Goal: Task Accomplishment & Management: Use online tool/utility

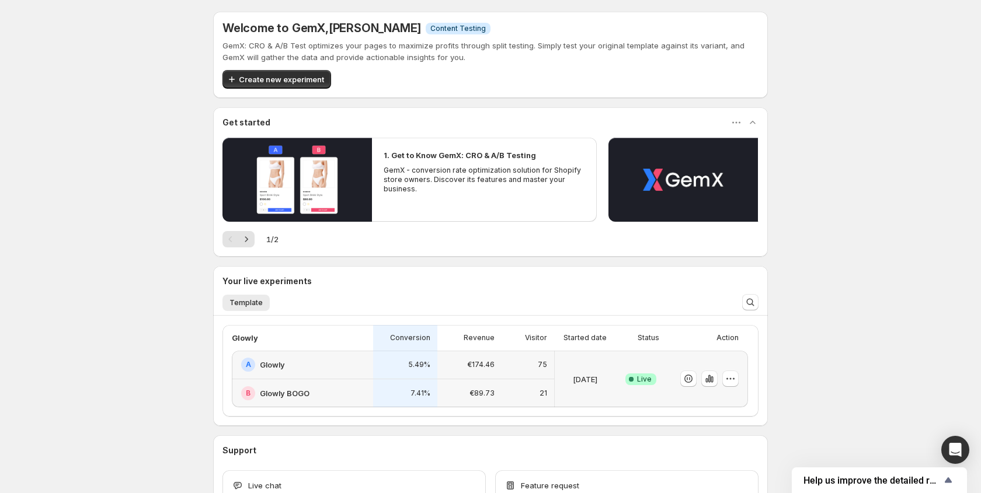
scroll to position [80, 0]
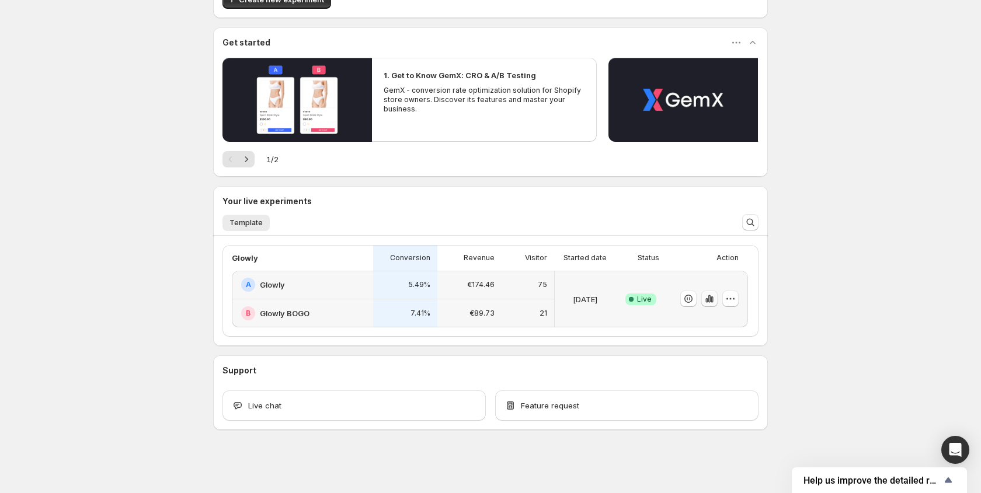
click at [710, 301] on icon "button" at bounding box center [709, 299] width 2 height 8
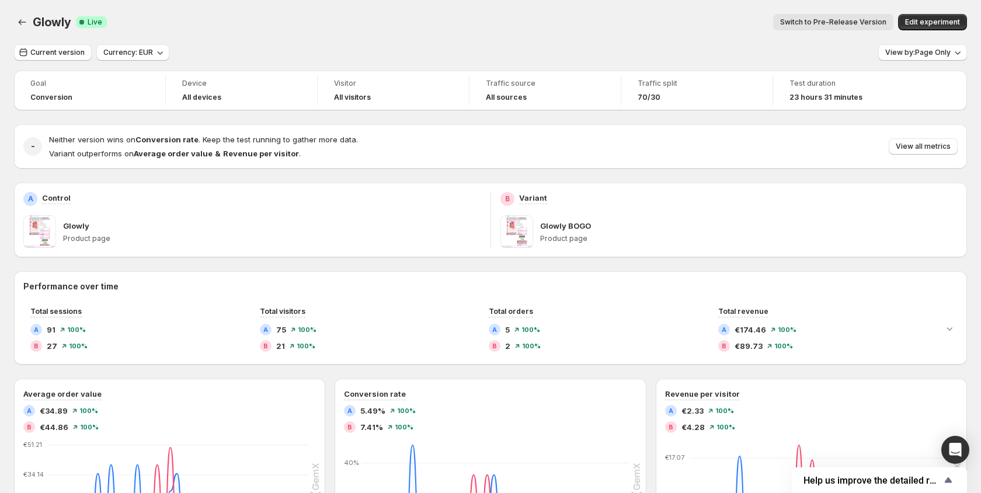
drag, startPoint x: 781, startPoint y: 78, endPoint x: 772, endPoint y: 82, distance: 10.0
click at [781, 78] on div "Test duration 23 hours 31 minutes" at bounding box center [849, 90] width 138 height 30
click at [758, 83] on div "Traffic split 70/30" at bounding box center [696, 90] width 137 height 30
drag, startPoint x: 759, startPoint y: 96, endPoint x: 787, endPoint y: 81, distance: 31.6
click at [759, 96] on div "Traffic split 70/30" at bounding box center [696, 90] width 137 height 30
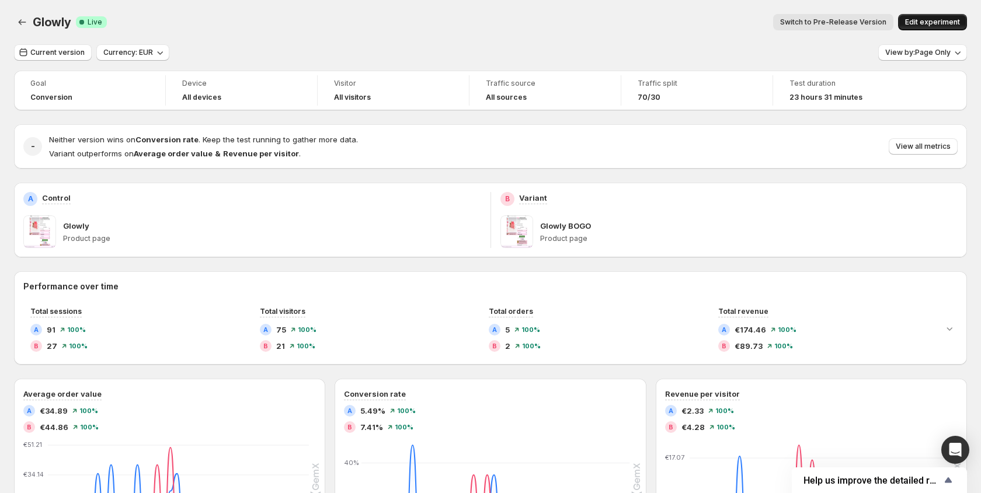
click at [917, 14] on button "Edit experiment" at bounding box center [932, 22] width 69 height 16
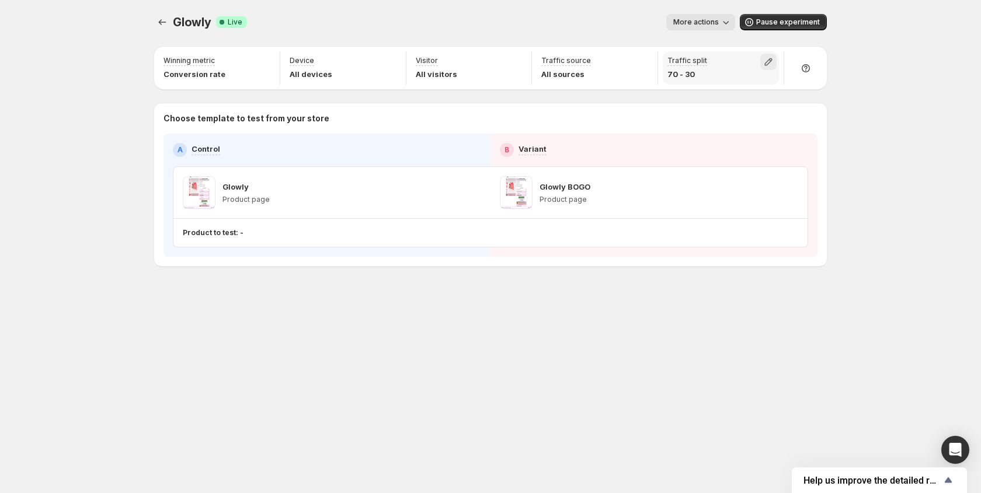
click at [770, 64] on icon "button" at bounding box center [768, 62] width 12 height 12
drag, startPoint x: 799, startPoint y: 88, endPoint x: 767, endPoint y: 90, distance: 32.2
type input "**"
click at [767, 90] on input "range" at bounding box center [768, 87] width 168 height 16
click at [468, 20] on div "More actions" at bounding box center [495, 22] width 479 height 16
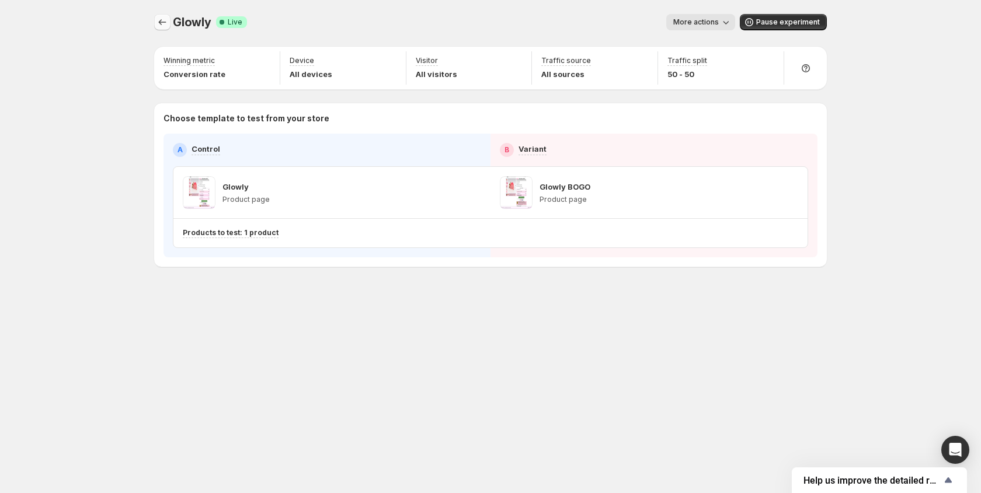
click at [158, 23] on icon "Experiments" at bounding box center [162, 22] width 12 height 12
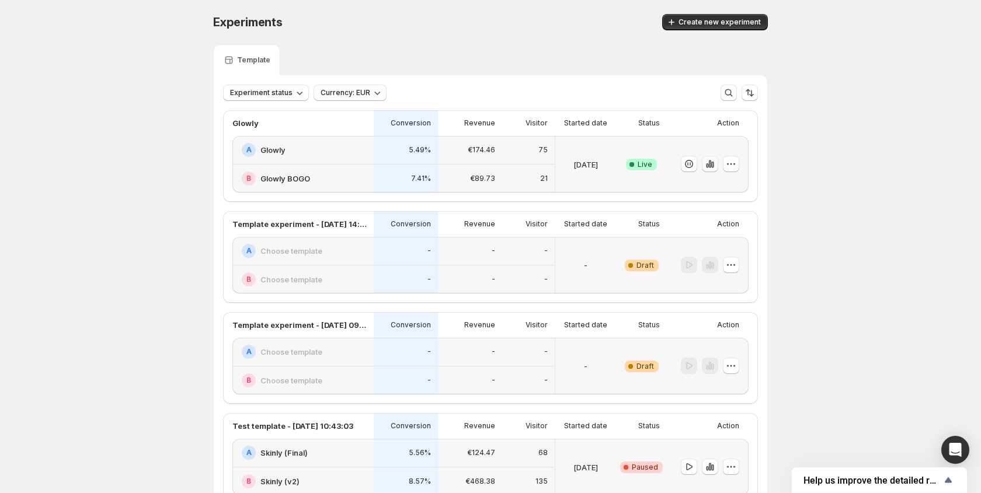
click at [707, 168] on icon "button" at bounding box center [707, 165] width 2 height 5
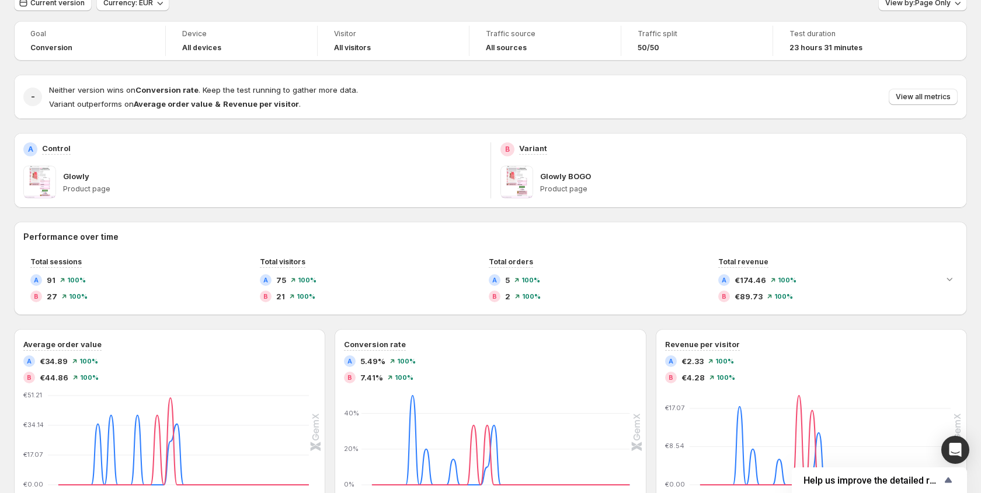
scroll to position [23, 0]
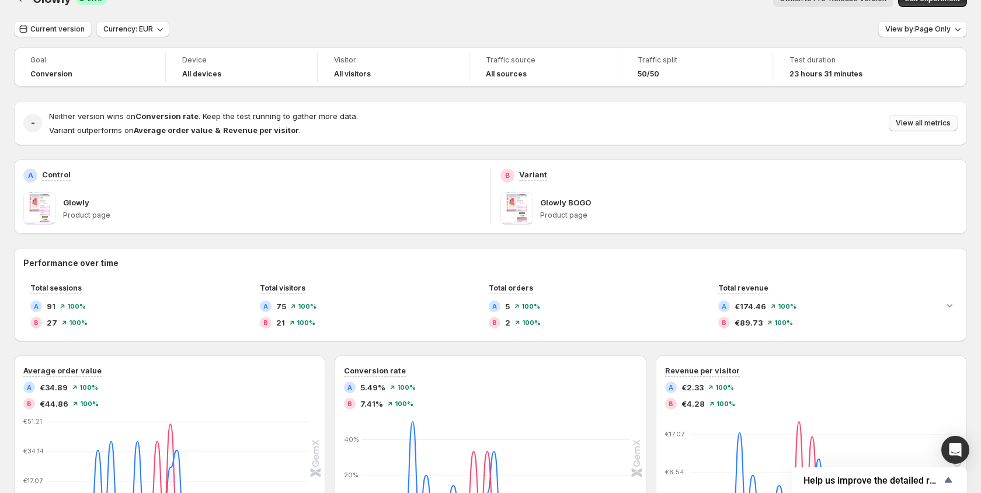
click at [933, 124] on span "View all metrics" at bounding box center [922, 122] width 55 height 9
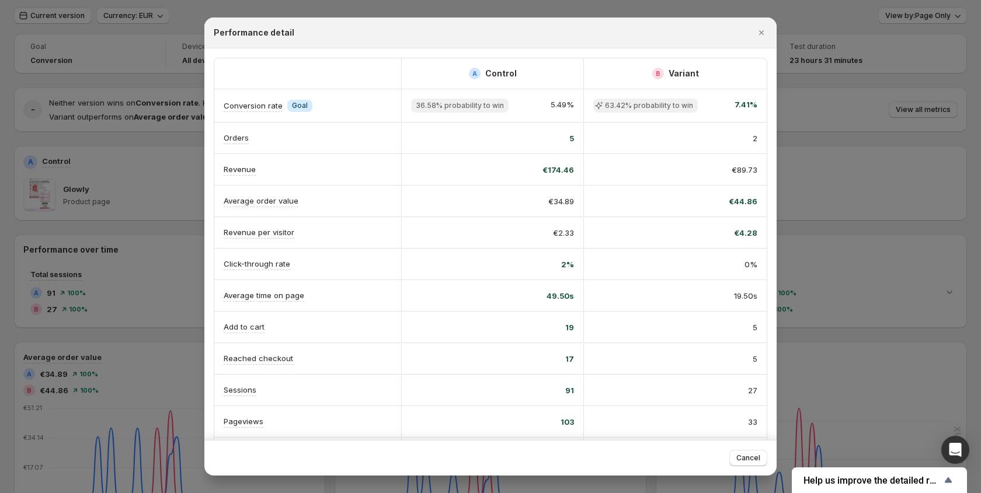
scroll to position [39, 0]
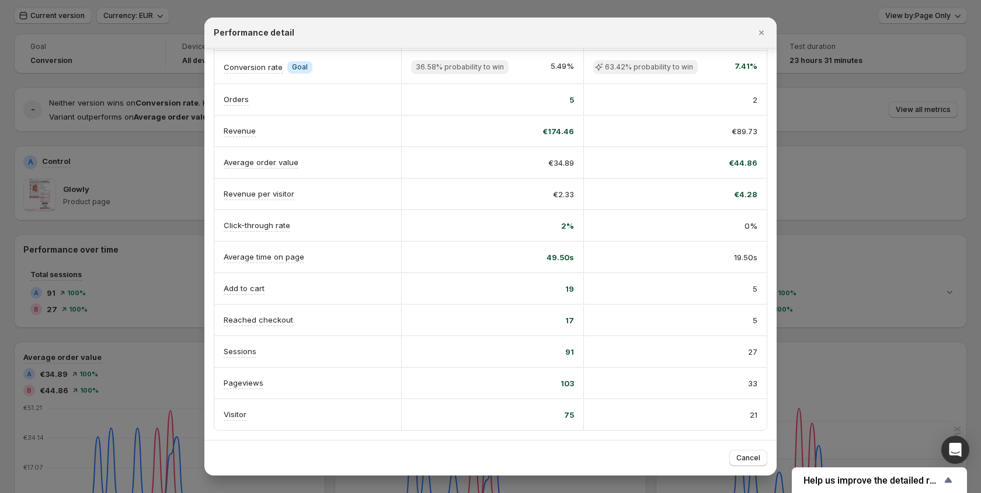
click at [197, 303] on div at bounding box center [490, 246] width 981 height 493
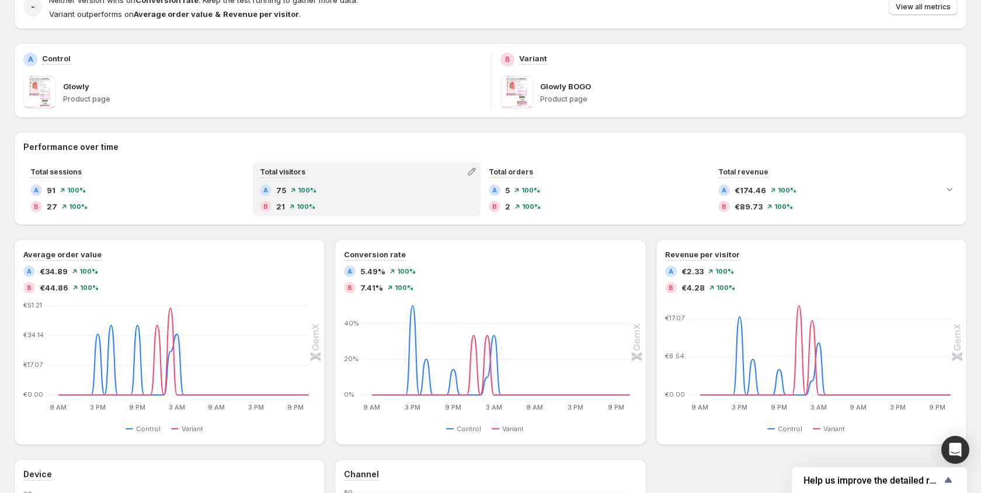
scroll to position [0, 0]
